Goal: Task Accomplishment & Management: Manage account settings

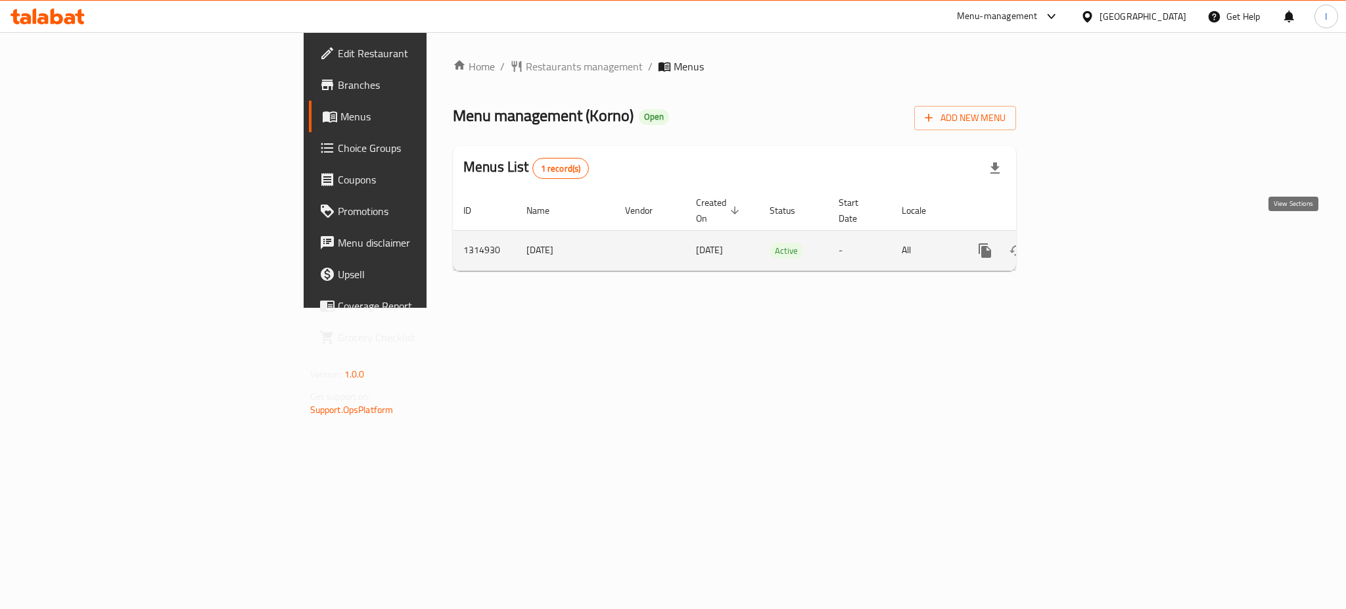
click at [1088, 243] on icon "enhanced table" at bounding box center [1080, 251] width 16 height 16
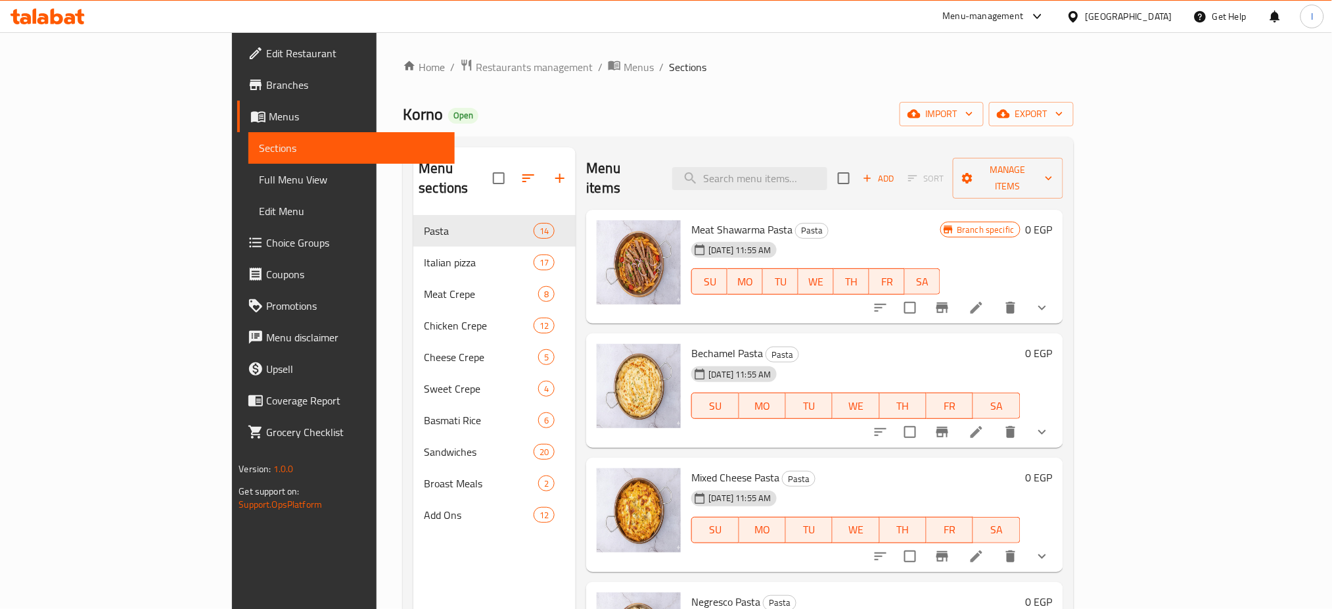
click at [259, 179] on span "Full Menu View" at bounding box center [351, 180] width 185 height 16
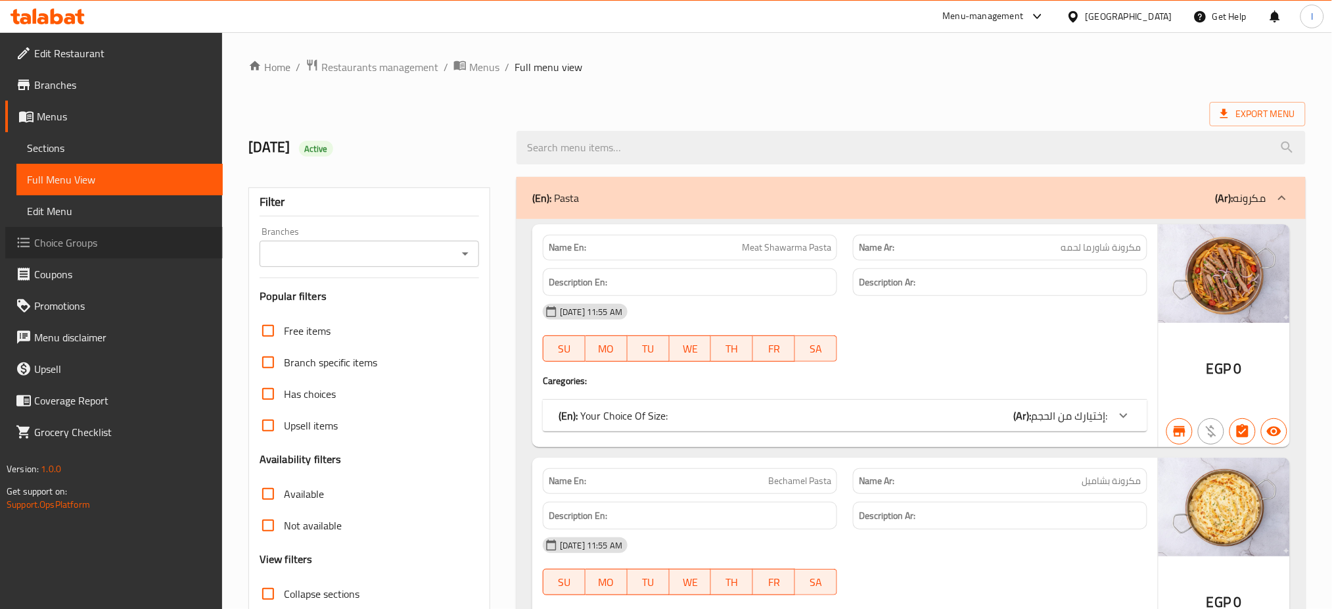
click at [96, 240] on span "Choice Groups" at bounding box center [123, 243] width 178 height 16
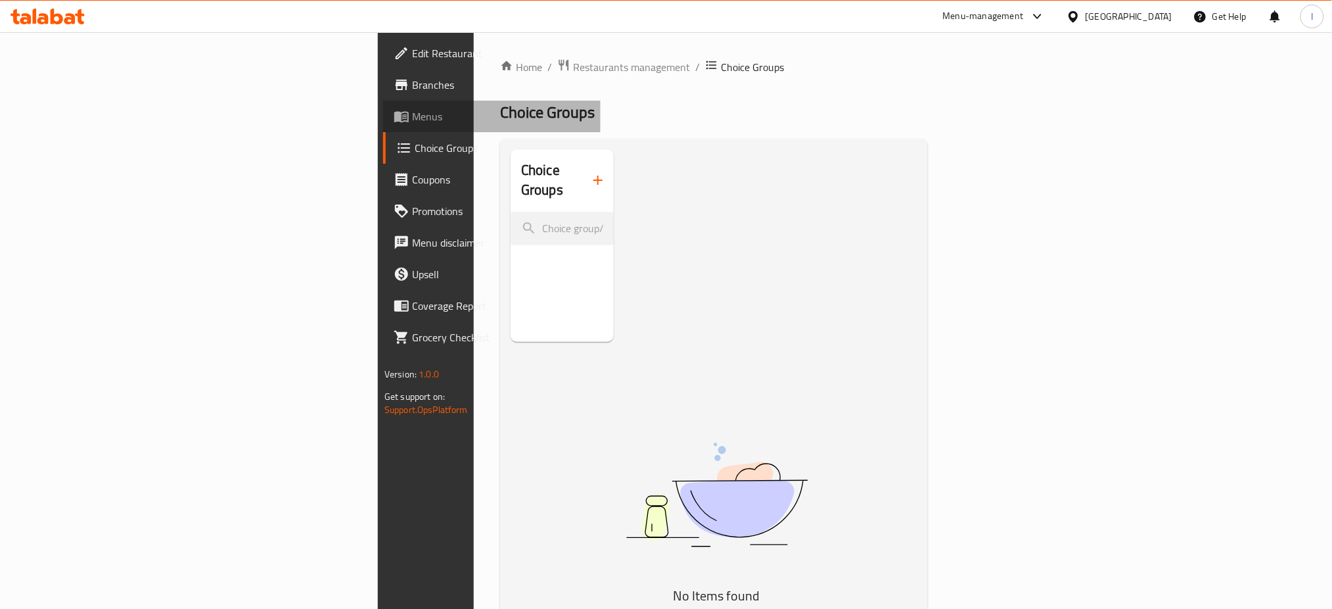
click at [412, 122] on span "Menus" at bounding box center [501, 116] width 178 height 16
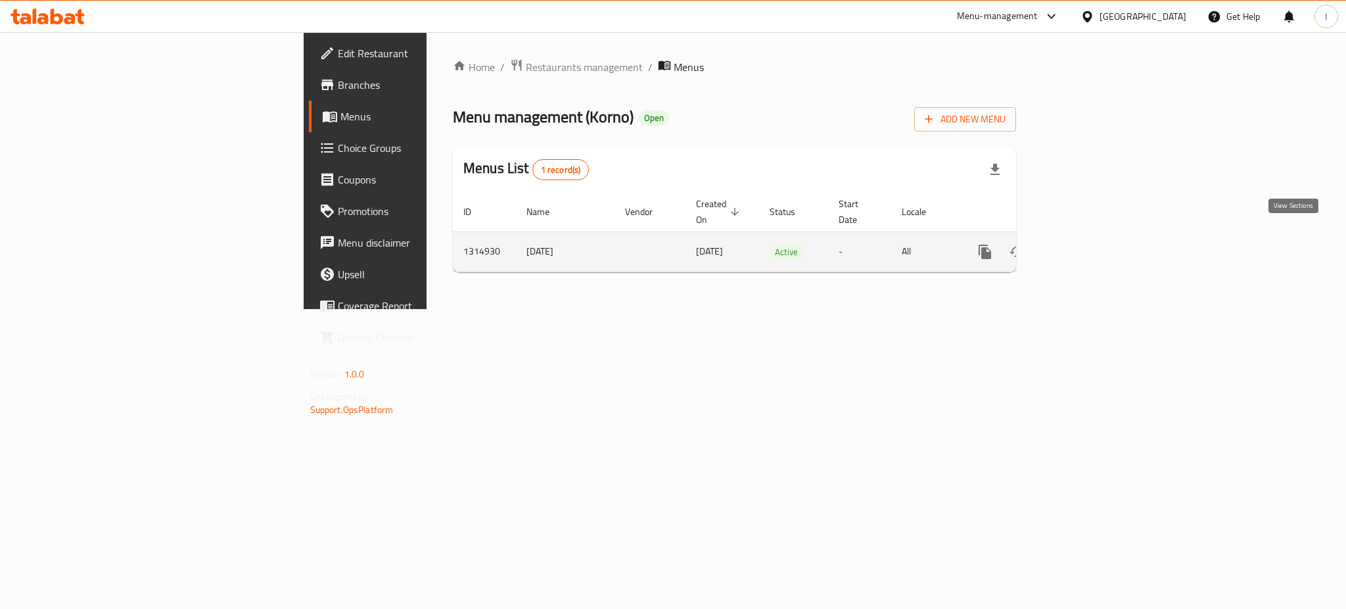
click at [1086, 246] on icon "enhanced table" at bounding box center [1080, 252] width 12 height 12
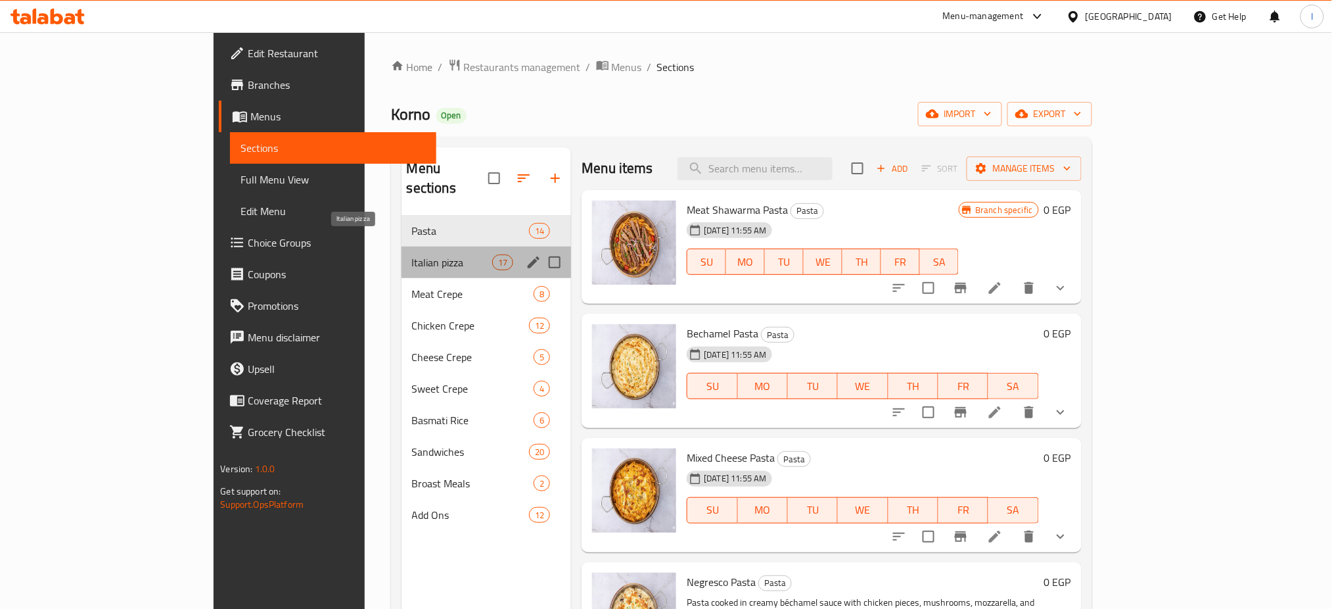
click at [412, 254] on span "Italian pizza" at bounding box center [452, 262] width 80 height 16
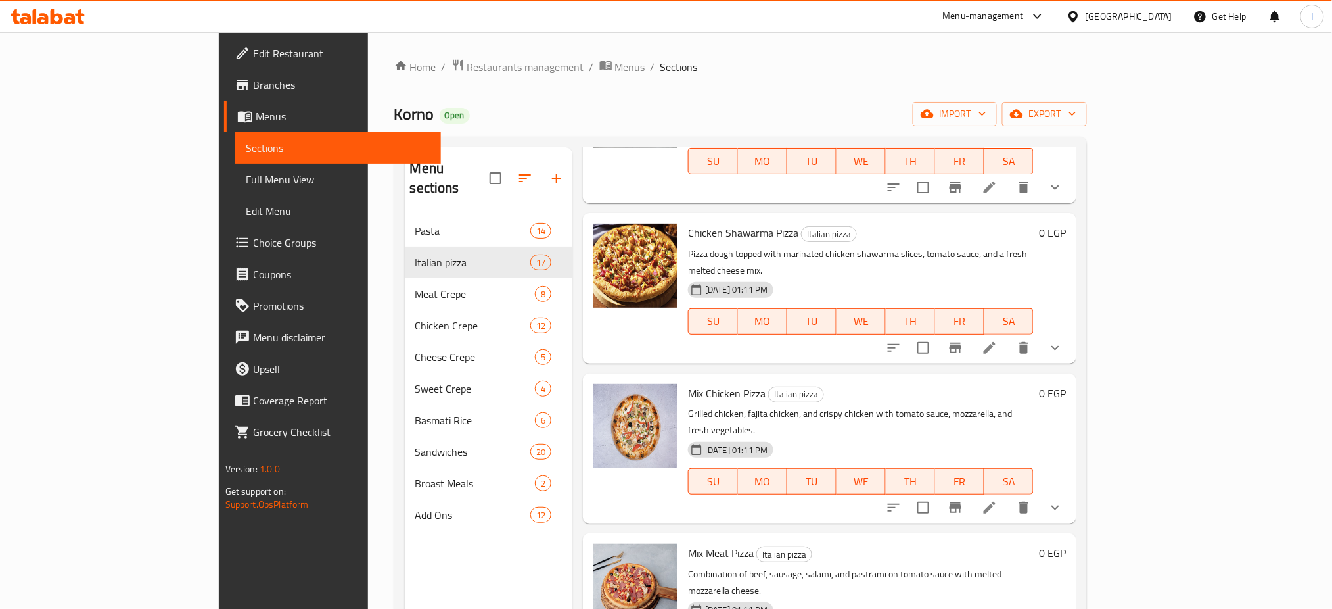
scroll to position [259, 0]
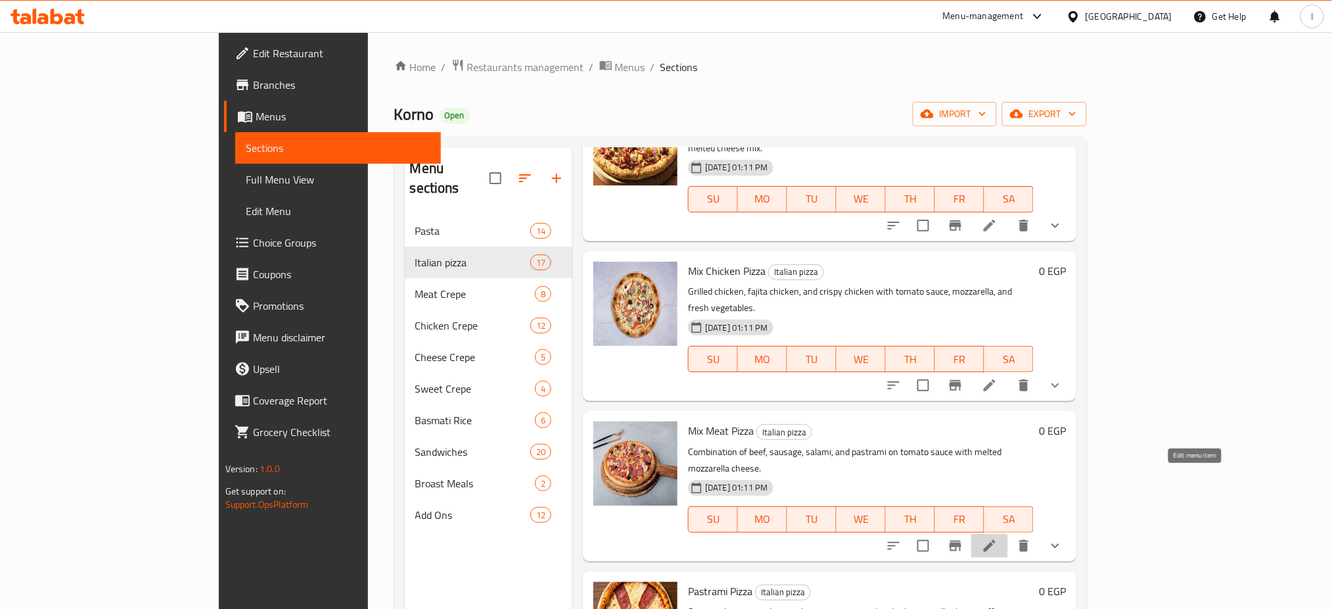
click at [996, 540] on icon at bounding box center [990, 546] width 12 height 12
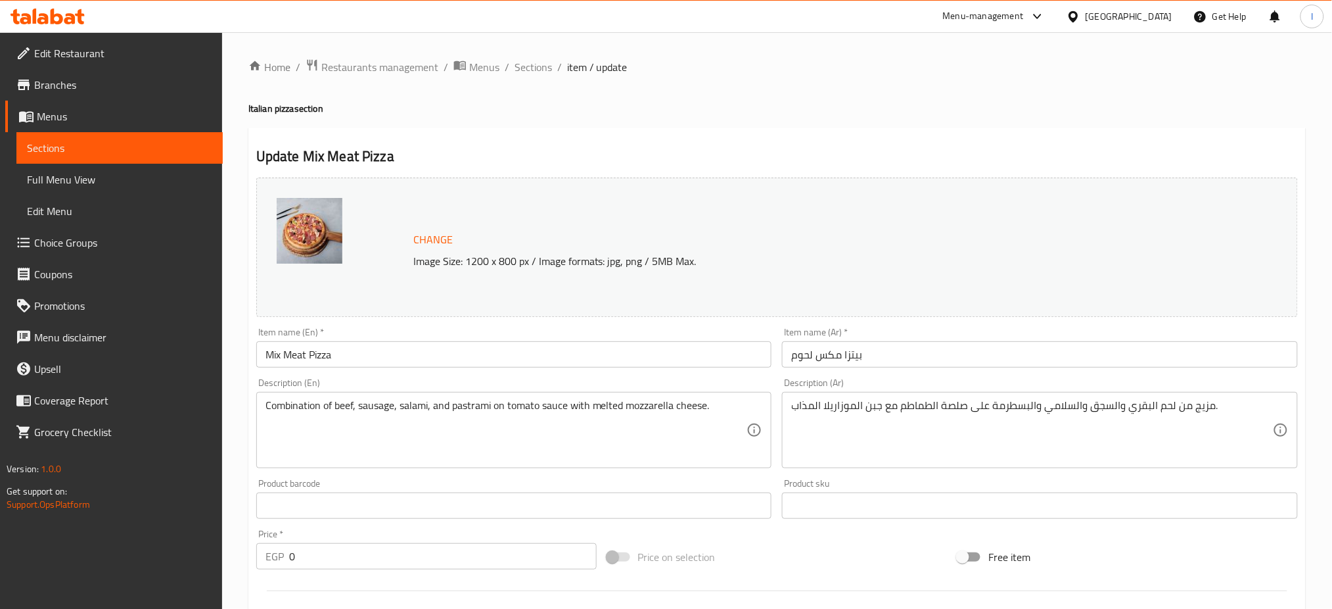
scroll to position [406, 0]
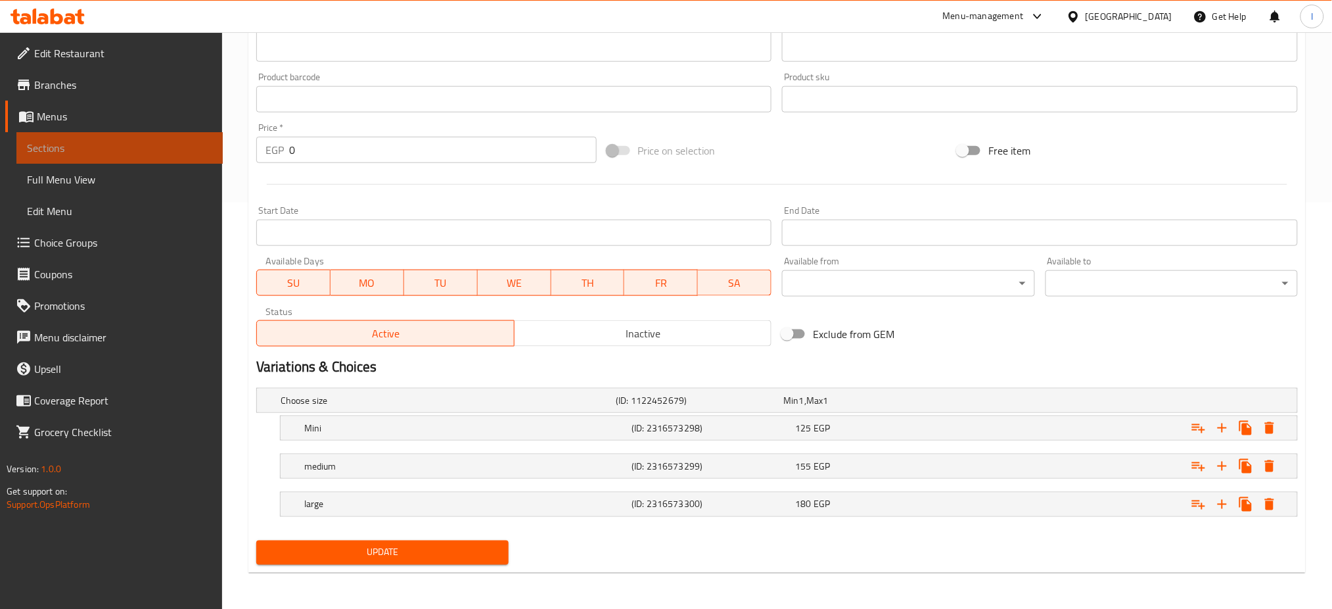
click at [87, 141] on span "Sections" at bounding box center [119, 148] width 185 height 16
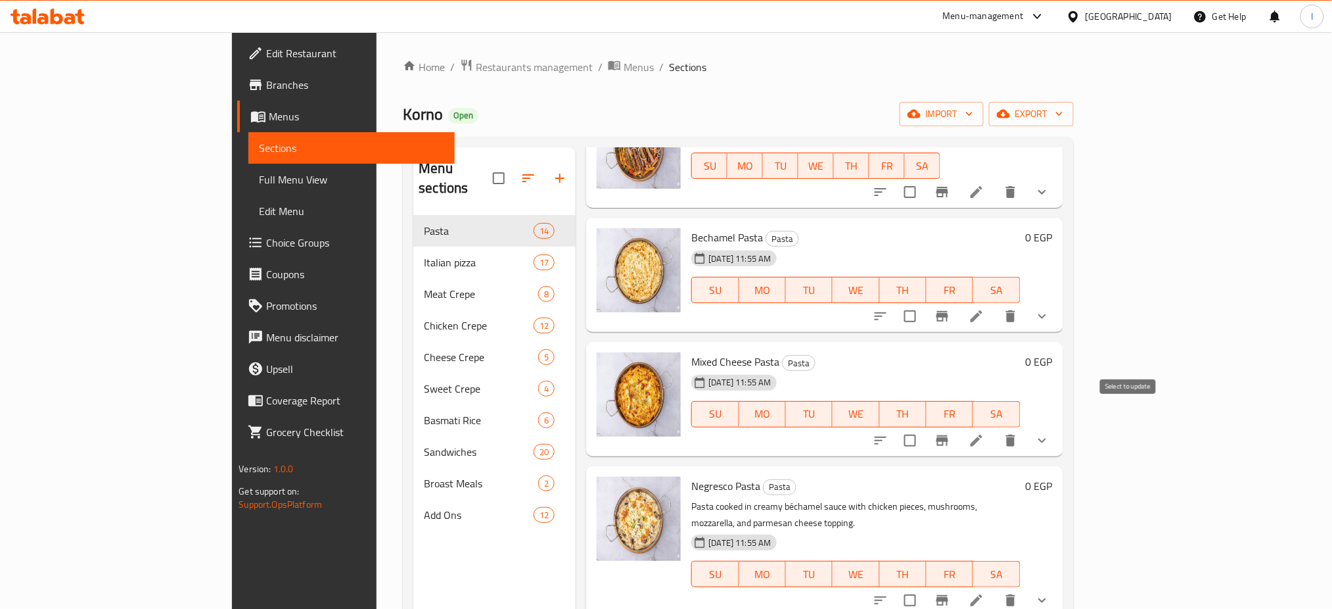
scroll to position [122, 0]
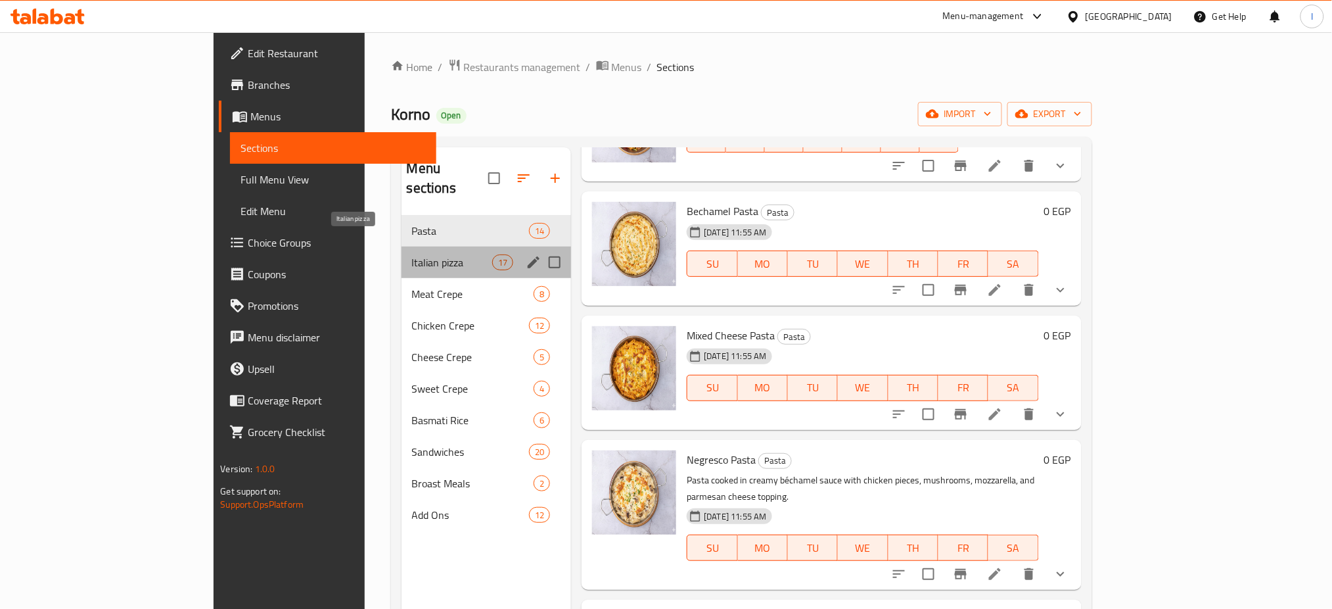
click at [412, 254] on span "Italian pizza" at bounding box center [452, 262] width 80 height 16
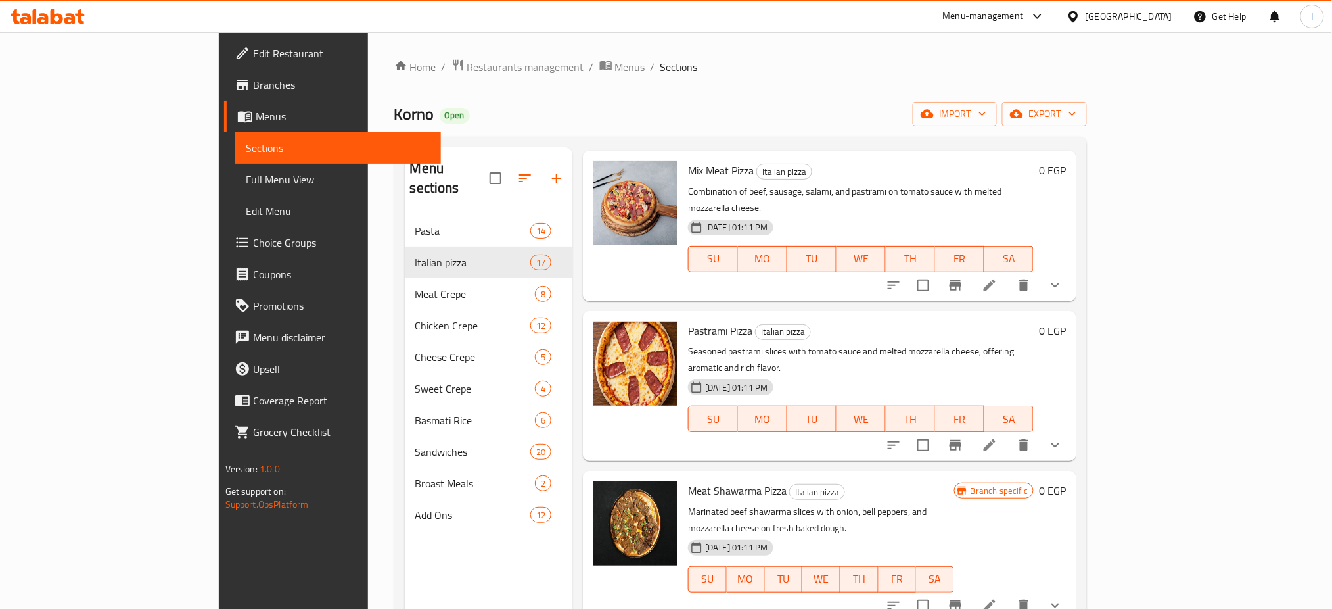
scroll to position [521, 0]
click at [996, 438] on icon at bounding box center [990, 444] width 12 height 12
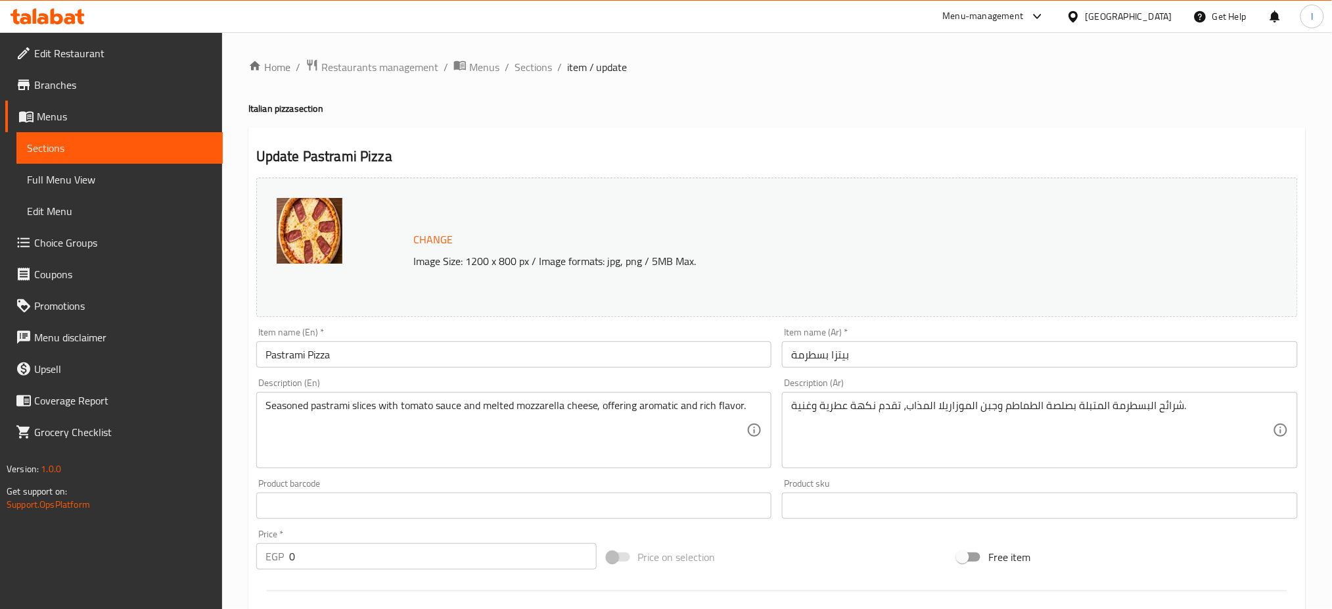
scroll to position [406, 0]
